Goal: Transaction & Acquisition: Purchase product/service

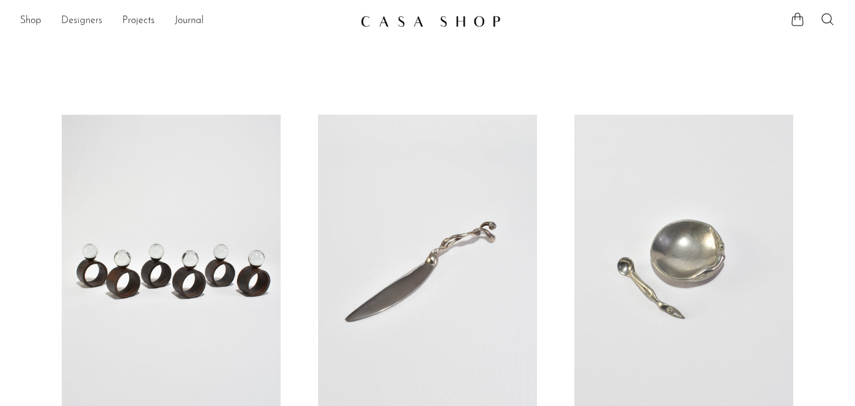
click at [90, 20] on link "Designers" at bounding box center [81, 21] width 41 height 16
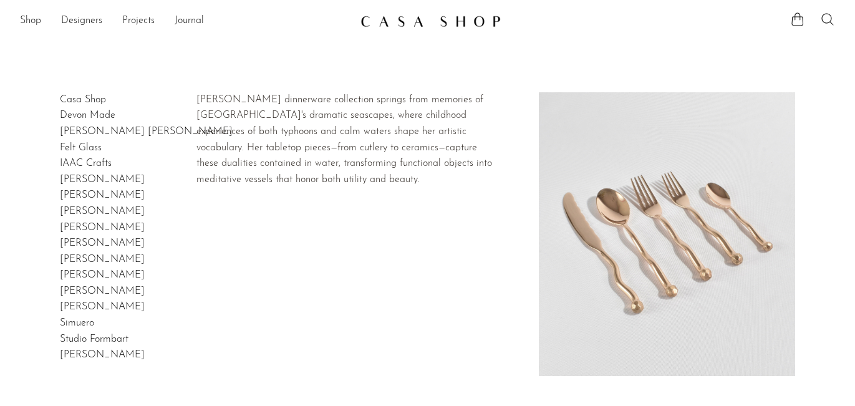
click at [90, 180] on link "[PERSON_NAME]" at bounding box center [102, 180] width 85 height 10
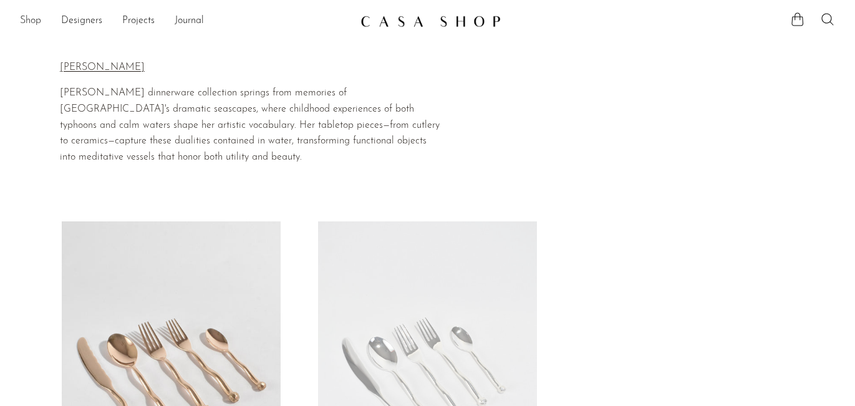
click at [32, 21] on link "Shop" at bounding box center [30, 21] width 21 height 16
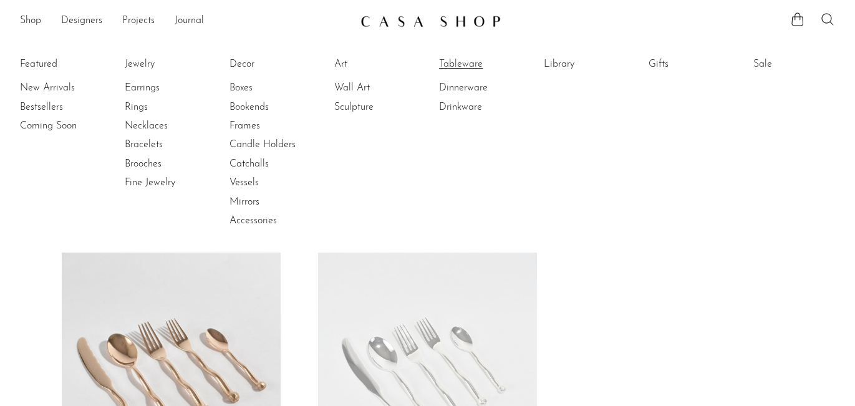
click at [469, 61] on link "Tableware" at bounding box center [486, 64] width 94 height 14
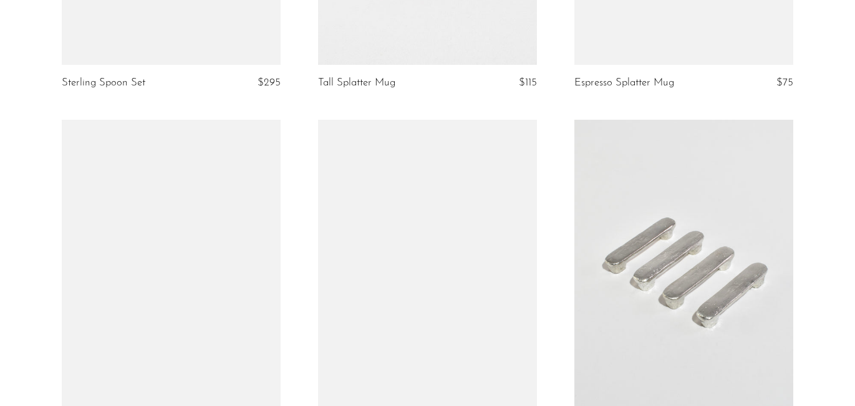
scroll to position [1785, 0]
